Goal: Information Seeking & Learning: Find specific fact

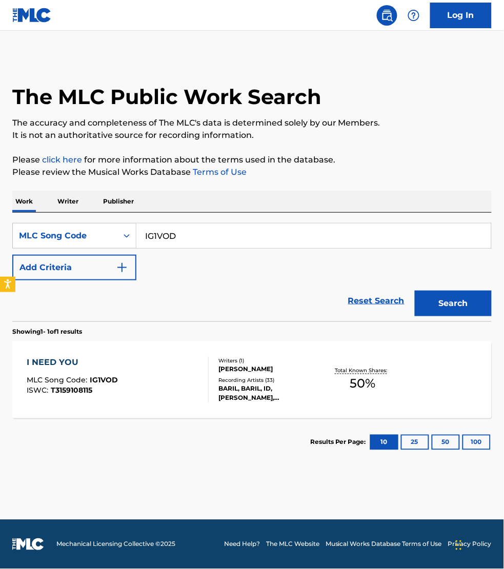
click at [175, 240] on input "IG1VOD" at bounding box center [313, 235] width 355 height 25
click at [469, 305] on button "Search" at bounding box center [453, 304] width 77 height 26
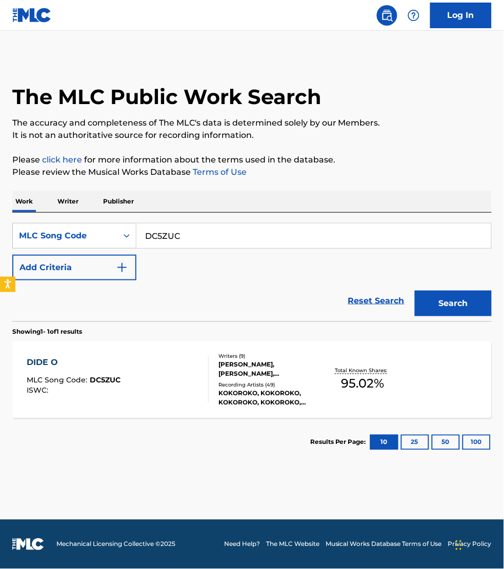
click at [285, 241] on input "DC5ZUC" at bounding box center [313, 235] width 355 height 25
paste input "WA7H6P"
click at [441, 300] on button "Search" at bounding box center [453, 304] width 77 height 26
click at [351, 235] on input "WA7H6P" at bounding box center [313, 235] width 355 height 25
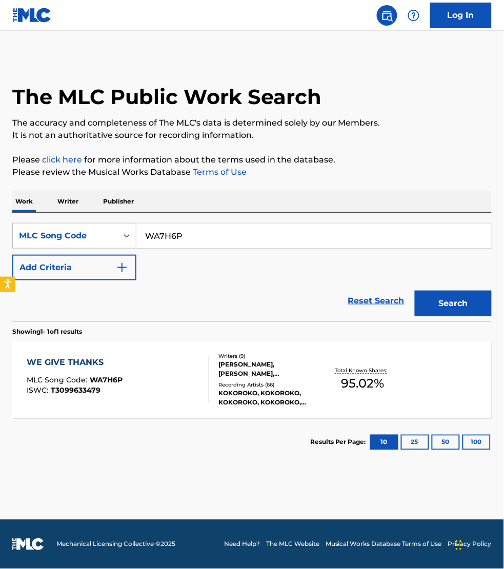
click at [351, 235] on input "WA7H6P" at bounding box center [313, 235] width 355 height 25
paste input "SA8YQR"
click at [415, 291] on button "Search" at bounding box center [453, 304] width 77 height 26
click at [410, 242] on input "SA8YQR" at bounding box center [313, 235] width 355 height 25
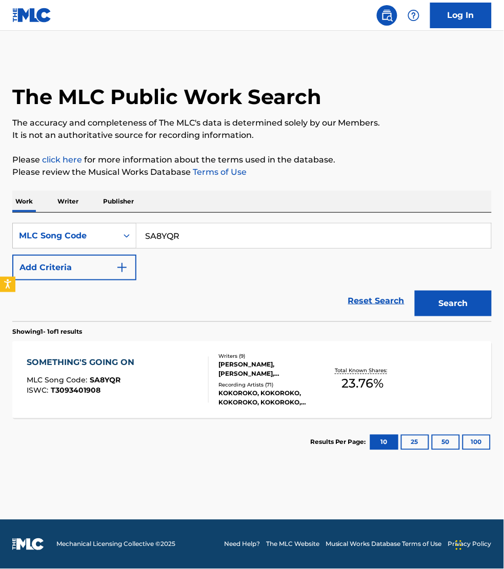
paste input "TE19YG"
click at [465, 298] on button "Search" at bounding box center [453, 304] width 77 height 26
click at [319, 231] on input "TE19YG" at bounding box center [313, 235] width 355 height 25
paste input "AA13QL"
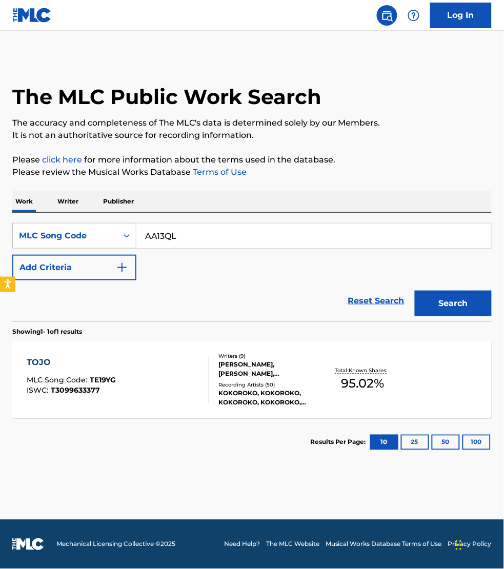
type input "AA13QL"
click at [415, 291] on button "Search" at bounding box center [453, 304] width 77 height 26
click at [493, 170] on div "The MLC Public Work Search The accuracy and completeness of The MLC's data is d…" at bounding box center [252, 261] width 504 height 410
